Goal: Communication & Community: Answer question/provide support

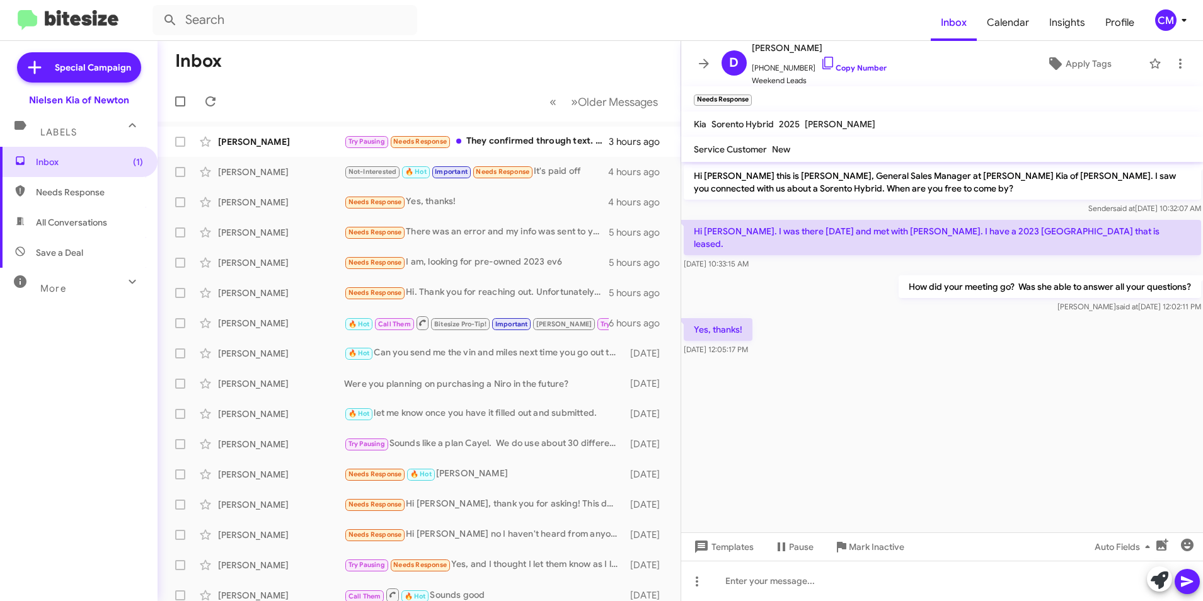
click at [207, 86] on mat-toolbar-row "« Previous » Next Older Messages" at bounding box center [419, 101] width 523 height 40
click at [209, 93] on button at bounding box center [210, 101] width 25 height 25
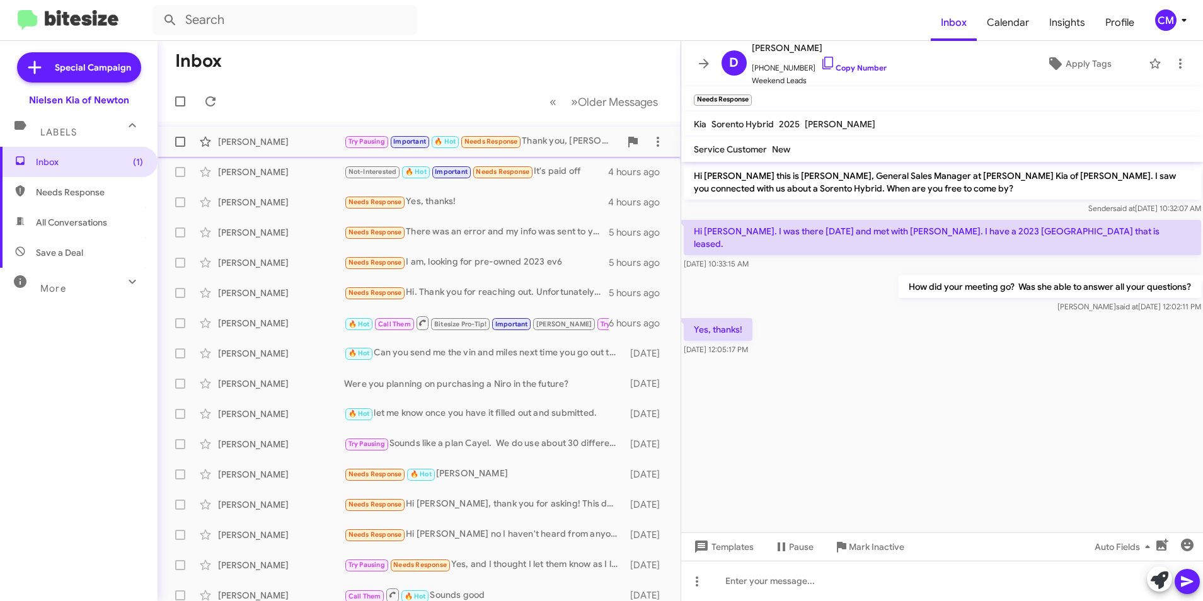
click at [306, 142] on div "[PERSON_NAME]" at bounding box center [281, 142] width 126 height 13
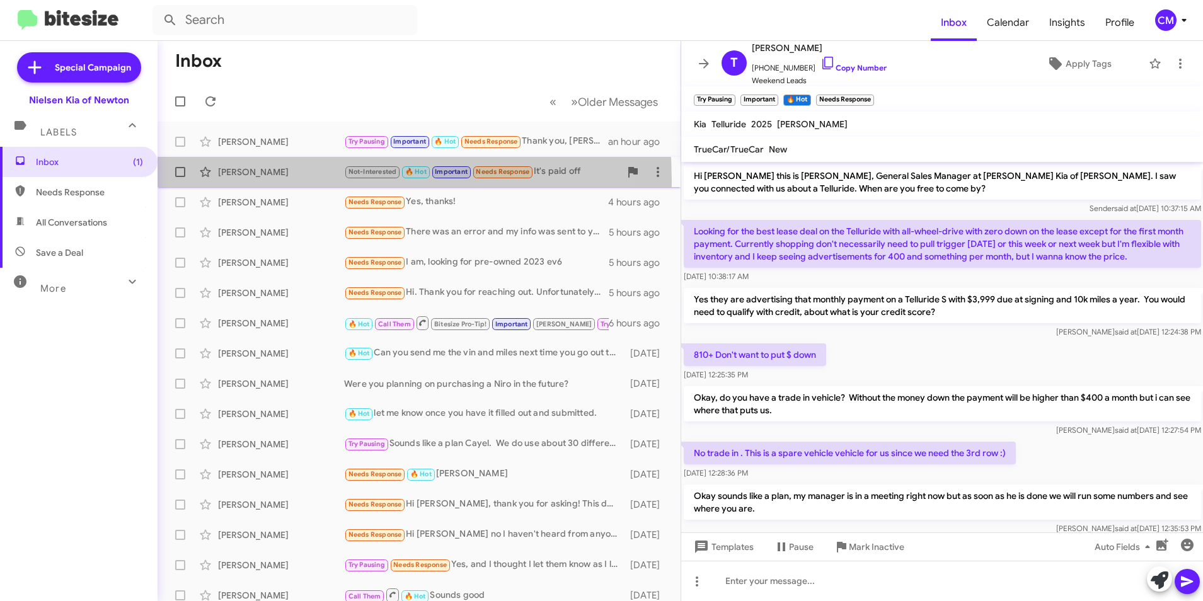
click at [251, 182] on div "[PERSON_NAME] Not-Interested 🔥 Hot Important Needs Response It's paid off 4 hou…" at bounding box center [419, 171] width 503 height 25
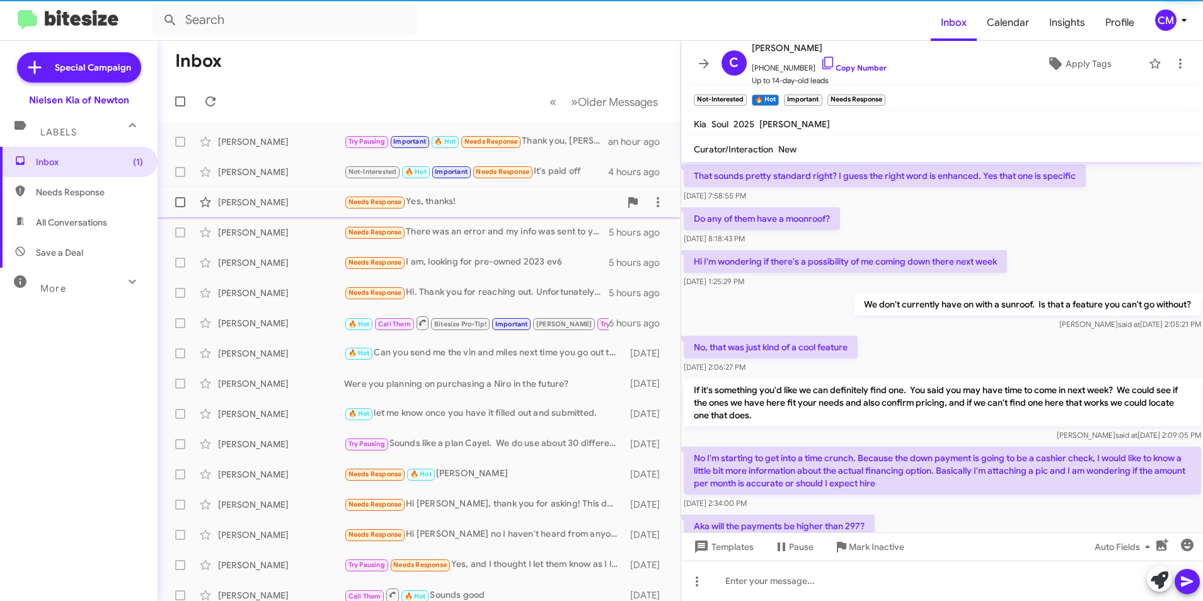
scroll to position [625, 0]
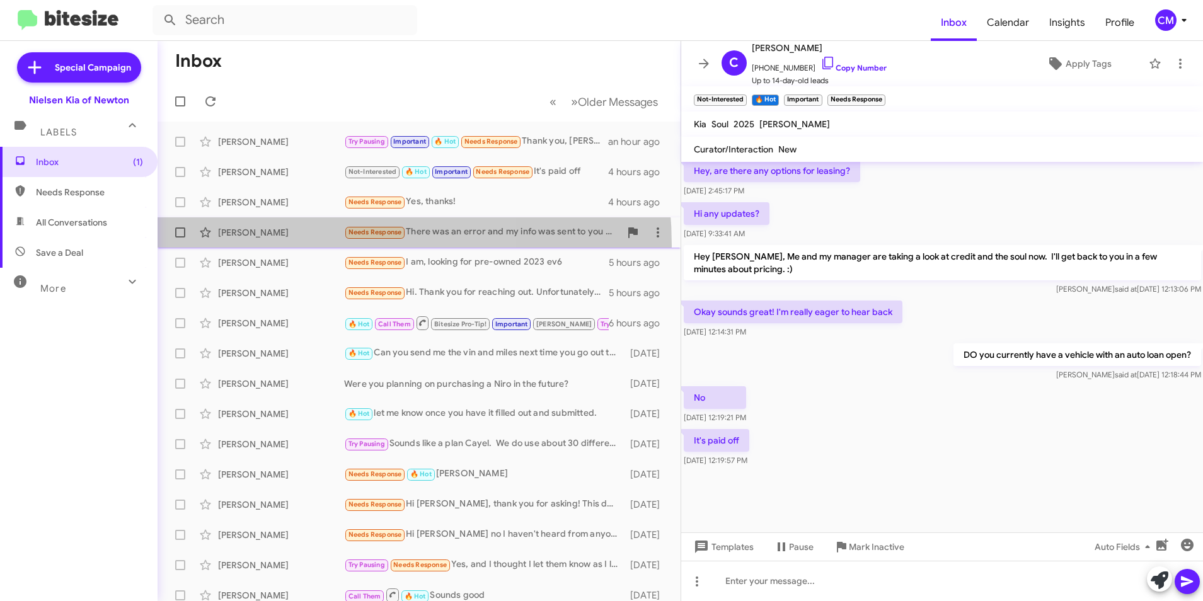
click at [274, 246] on span "[PERSON_NAME] Needs Response There was an error and my info was sent to you by …" at bounding box center [419, 232] width 523 height 30
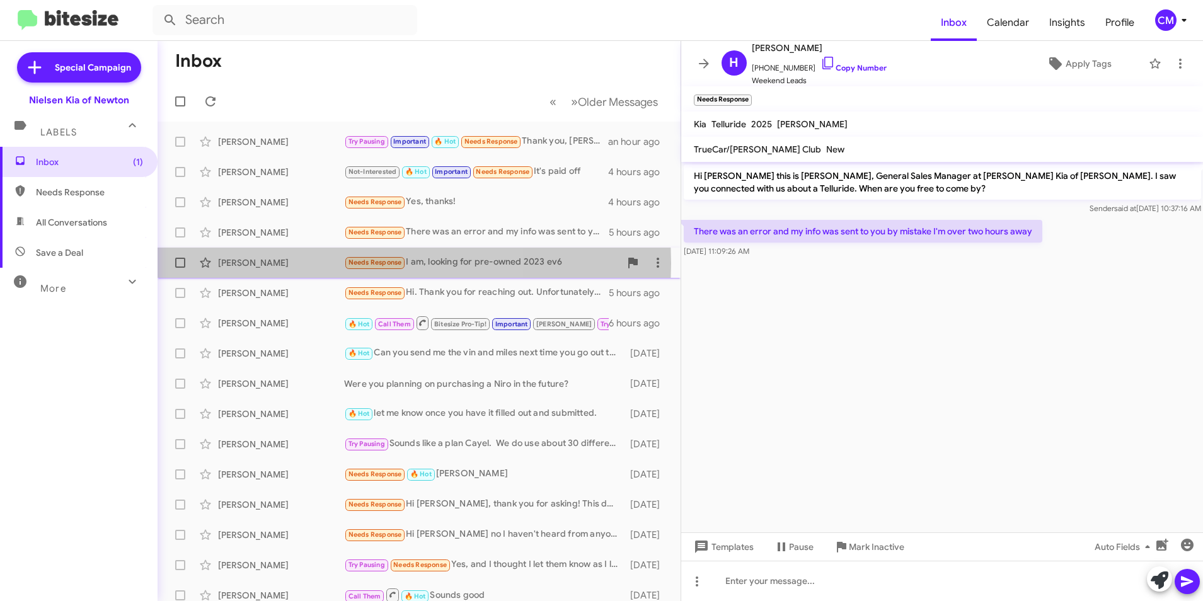
click at [277, 263] on div "[PERSON_NAME]" at bounding box center [281, 263] width 126 height 13
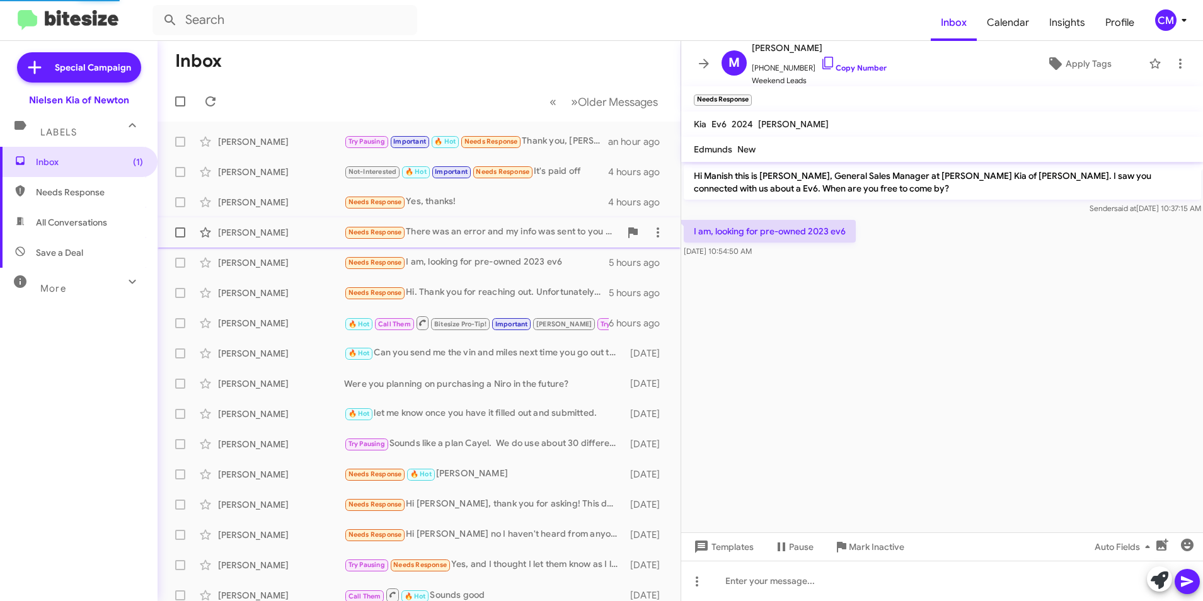
click at [286, 227] on div "[PERSON_NAME]" at bounding box center [281, 232] width 126 height 13
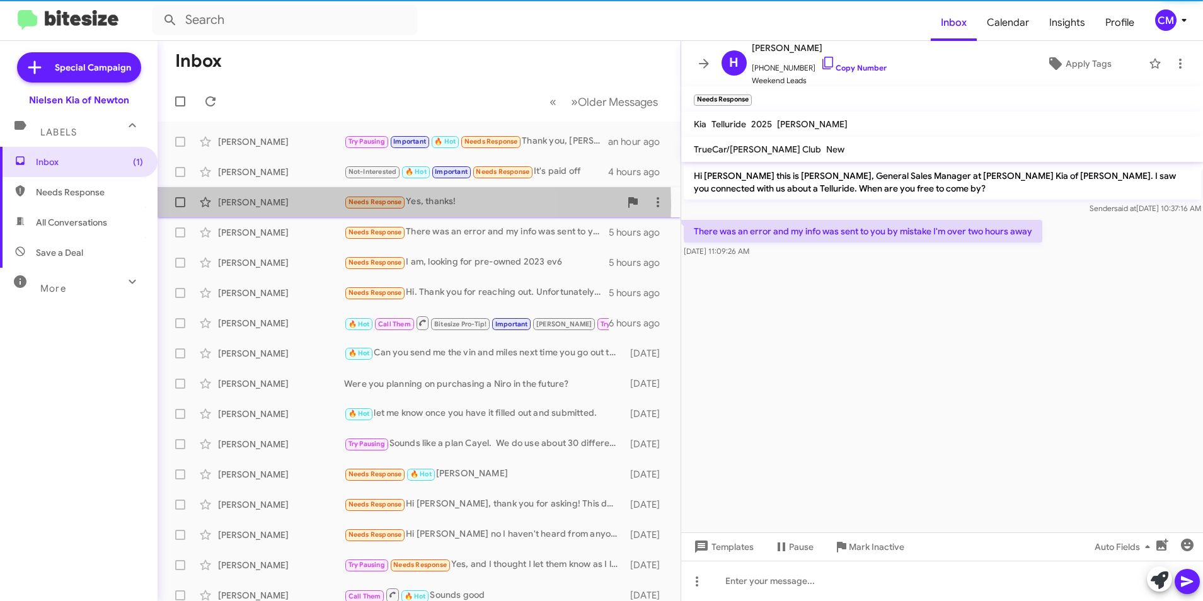
click at [295, 206] on div "[PERSON_NAME]" at bounding box center [281, 202] width 126 height 13
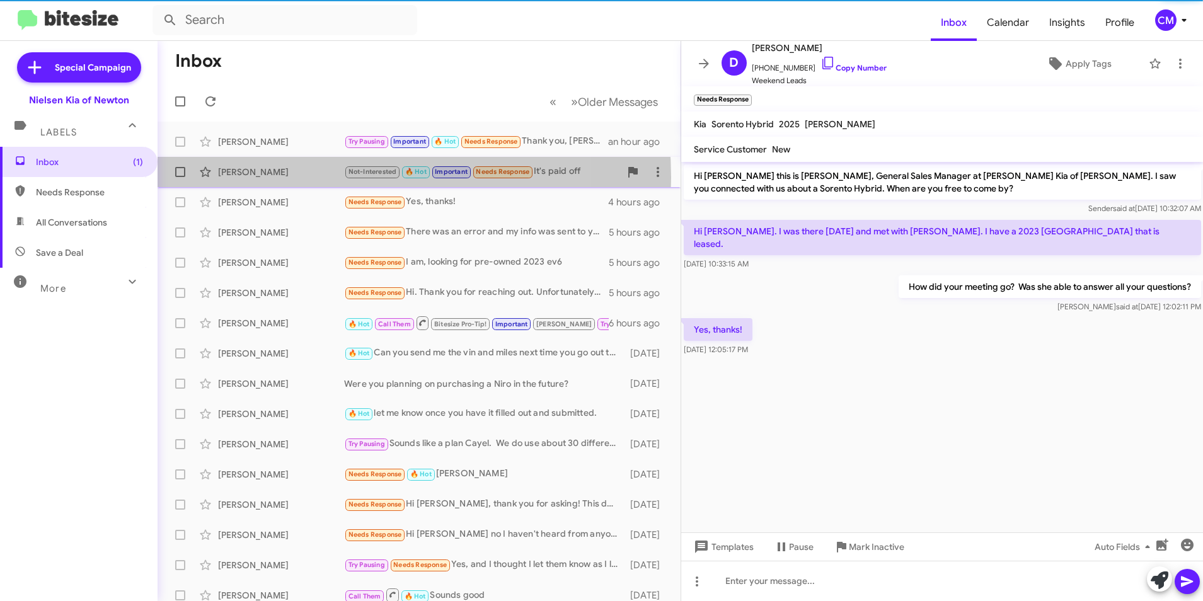
click at [312, 180] on div "[PERSON_NAME] Not-Interested 🔥 Hot Important Needs Response It's paid off 4 hou…" at bounding box center [419, 171] width 503 height 25
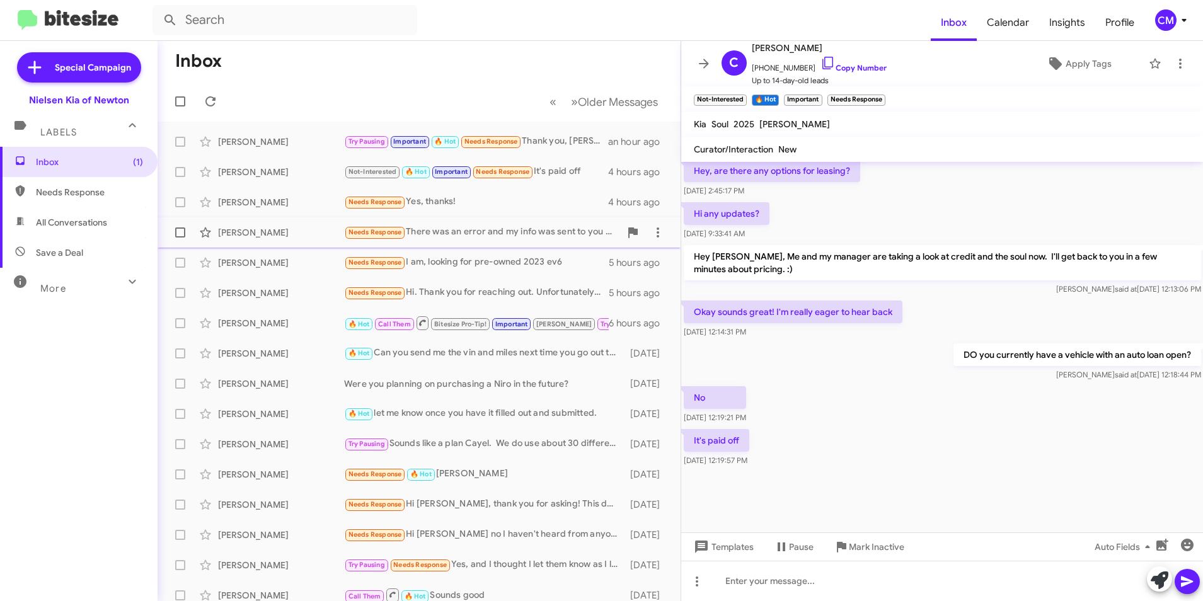
click at [263, 247] on span "[PERSON_NAME] Needs Response There was an error and my info was sent to you by …" at bounding box center [419, 232] width 523 height 30
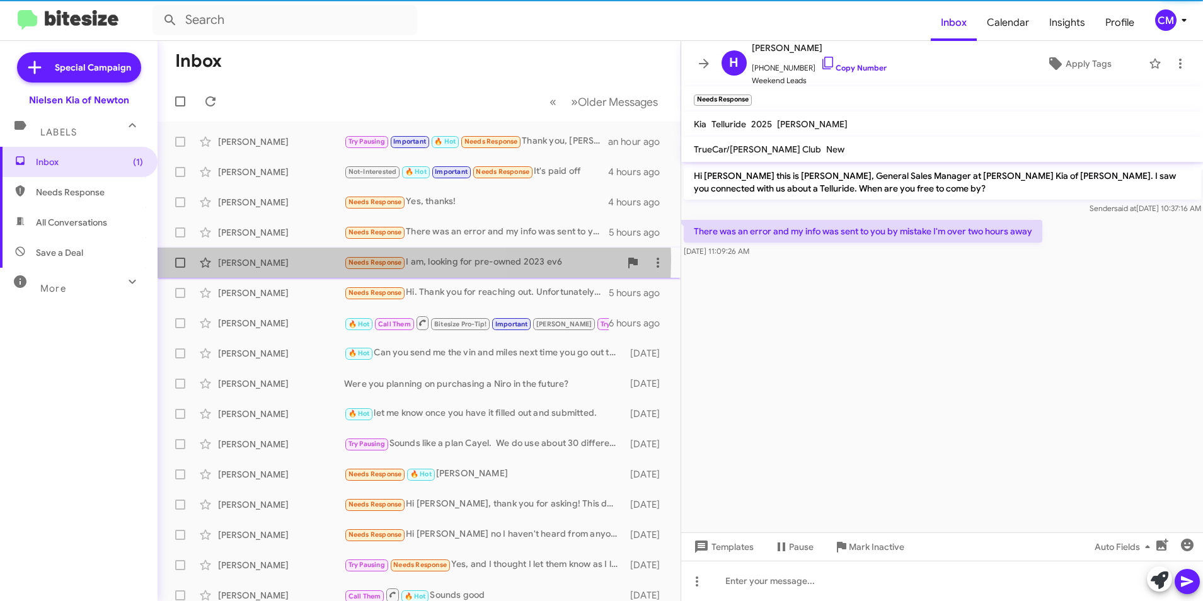
click at [268, 260] on div "[PERSON_NAME]" at bounding box center [281, 263] width 126 height 13
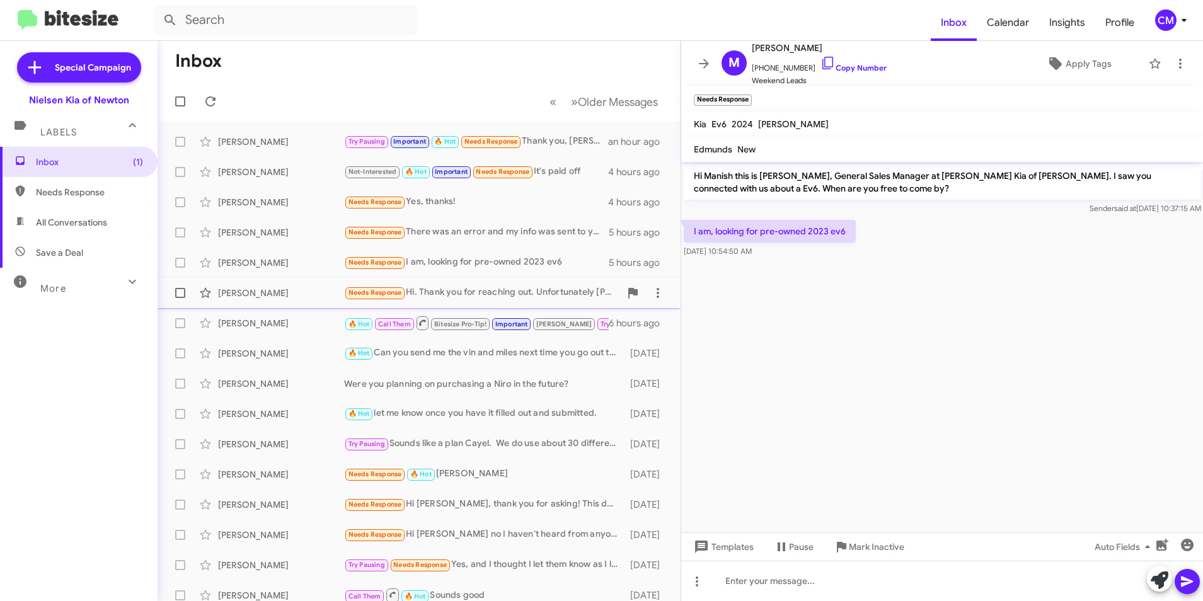
scroll to position [63, 0]
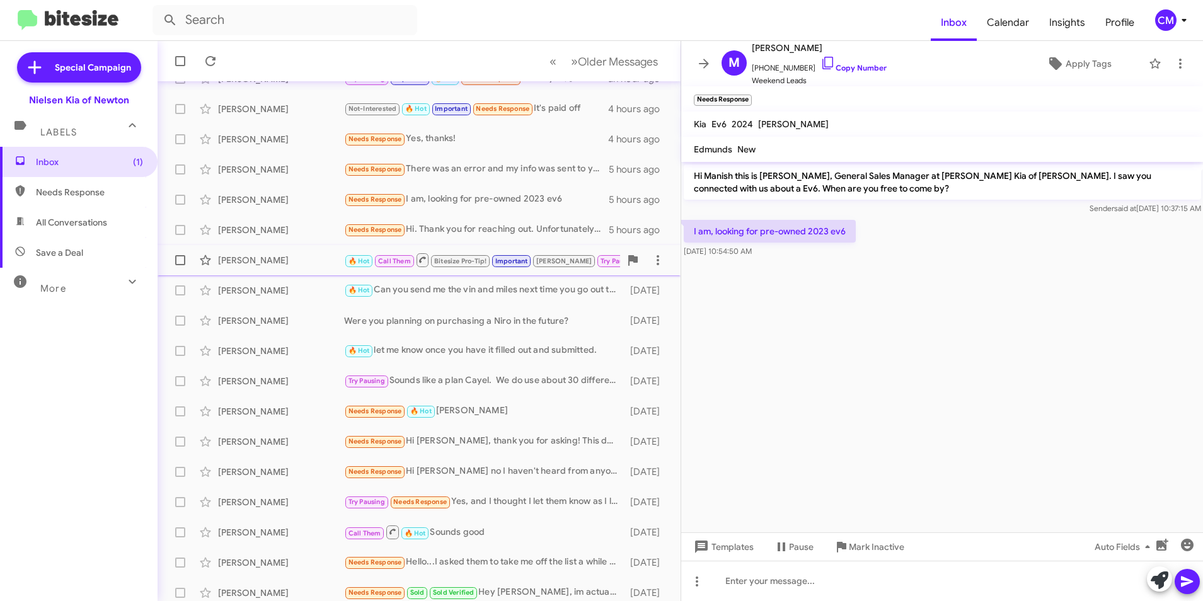
click at [274, 267] on div "[PERSON_NAME] 🔥 Hot Call Them Bitesize Pro-Tip! Important [PERSON_NAME] Try Pau…" at bounding box center [419, 260] width 503 height 25
